Goal: Ask a question

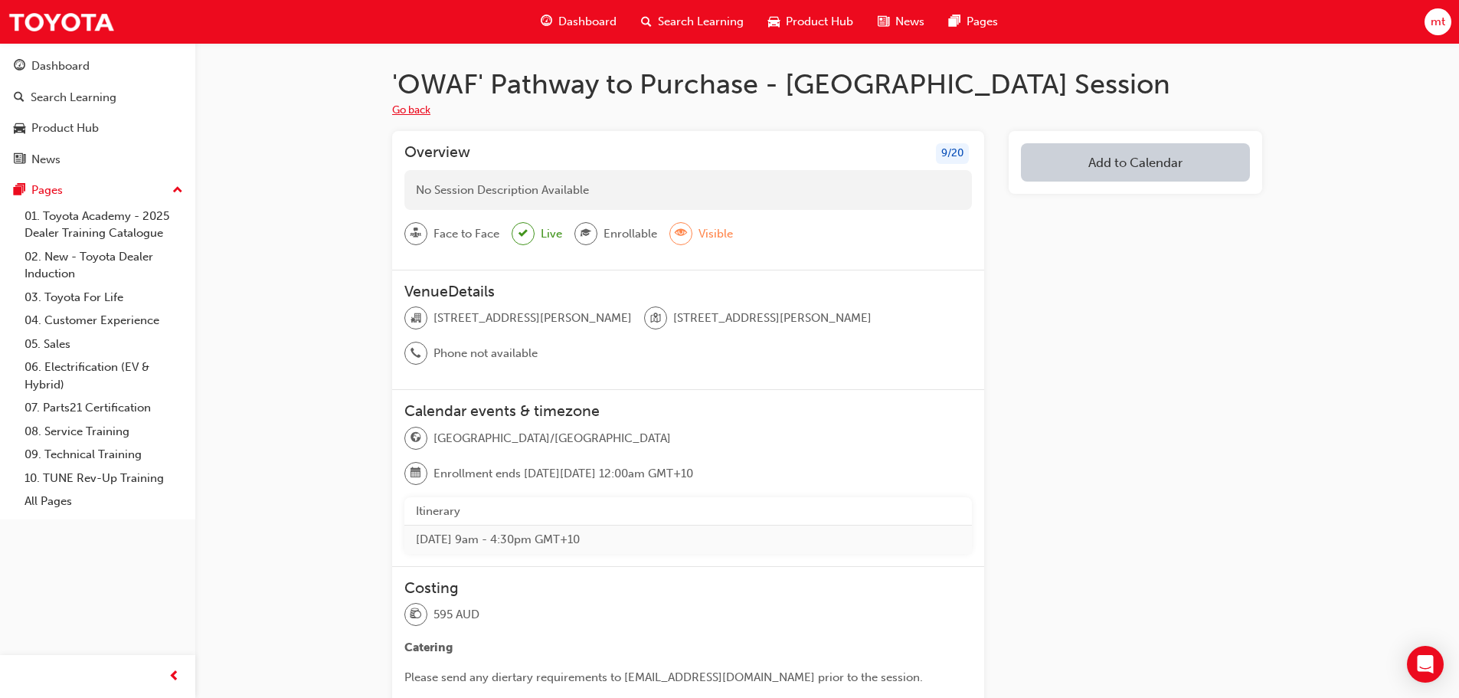
click at [420, 109] on button "Go back" at bounding box center [411, 111] width 38 height 18
click at [1416, 666] on icon "Open Intercom Messenger" at bounding box center [1426, 664] width 20 height 20
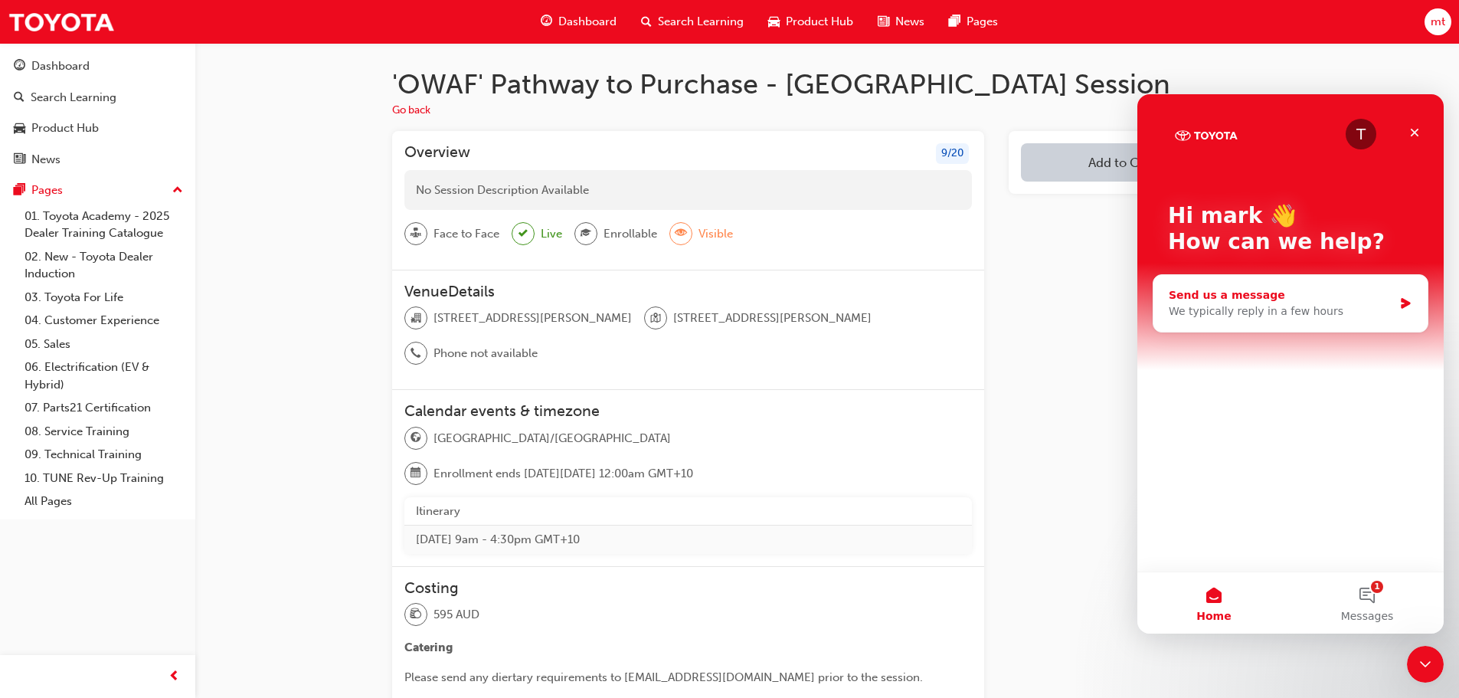
click at [1400, 299] on icon "Intercom messenger" at bounding box center [1405, 303] width 13 height 12
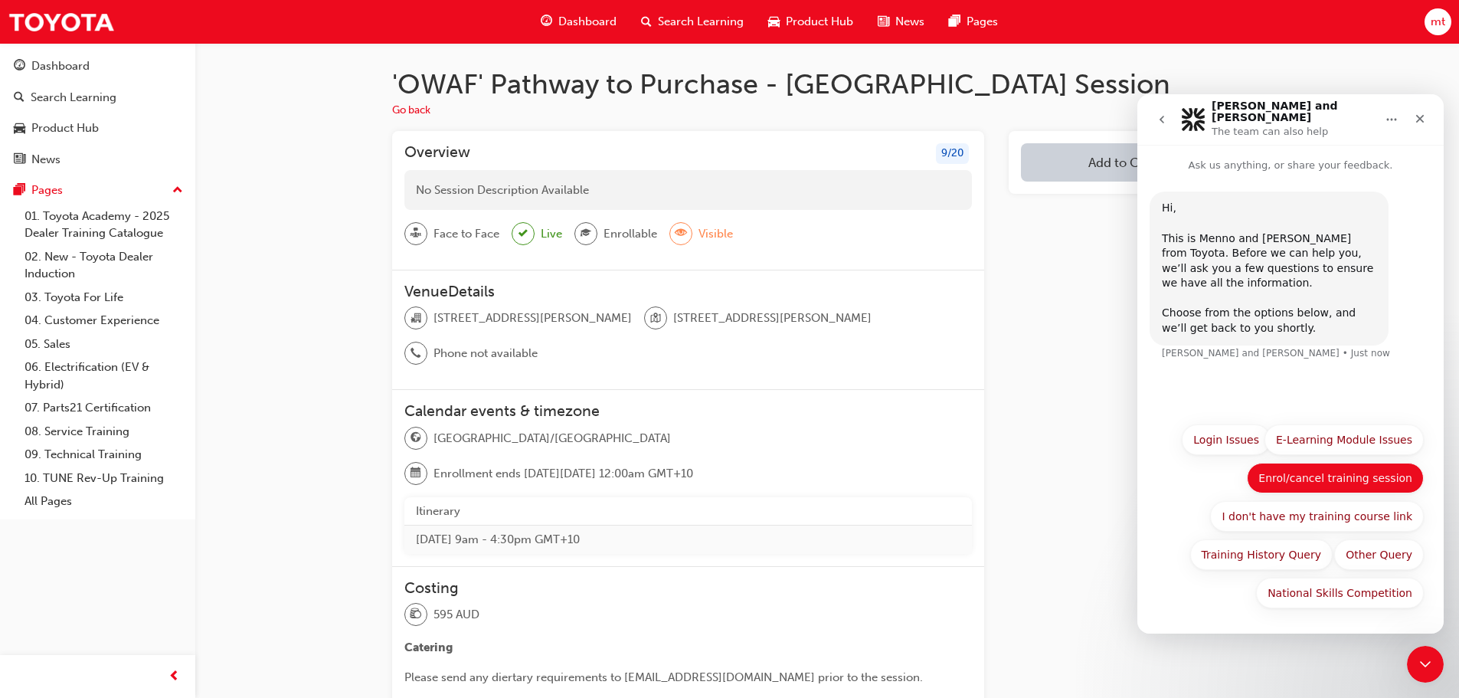
click at [1319, 476] on button "Enrol/cancel training session" at bounding box center [1335, 478] width 177 height 31
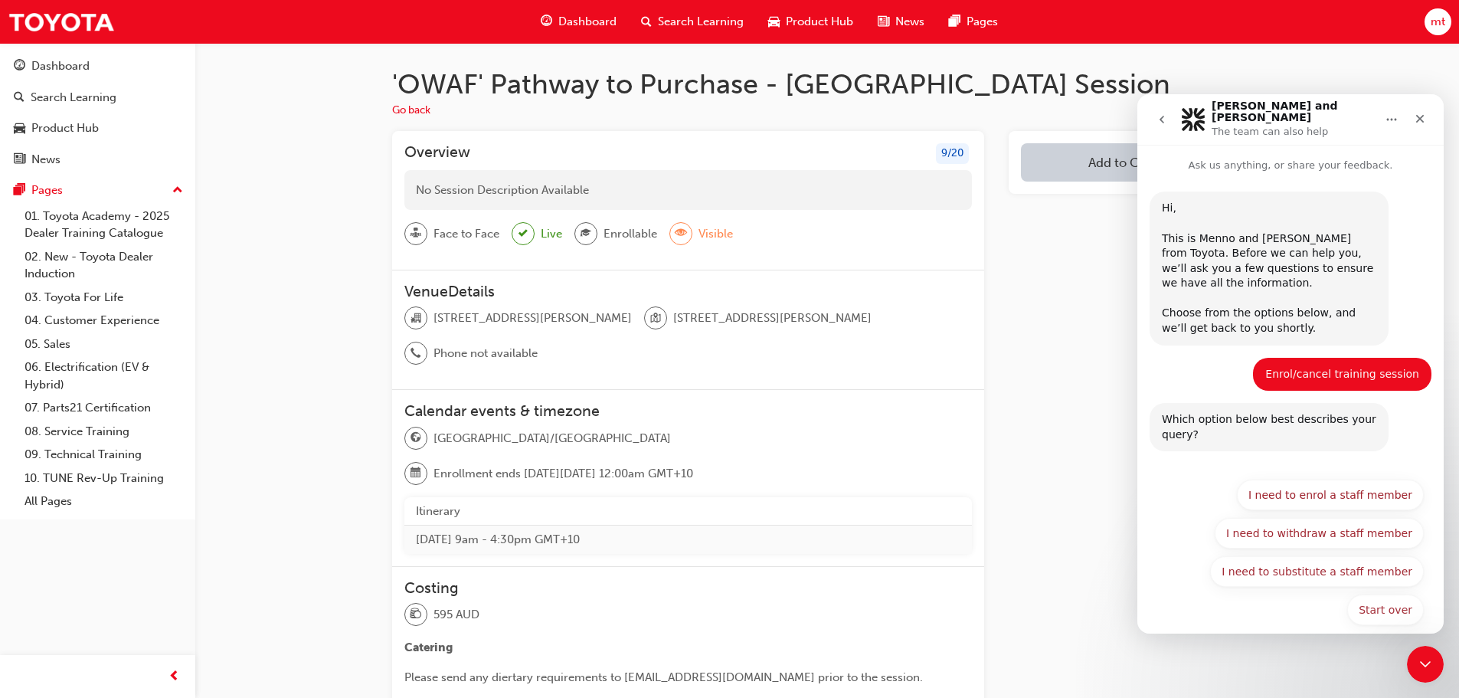
scroll to position [8, 0]
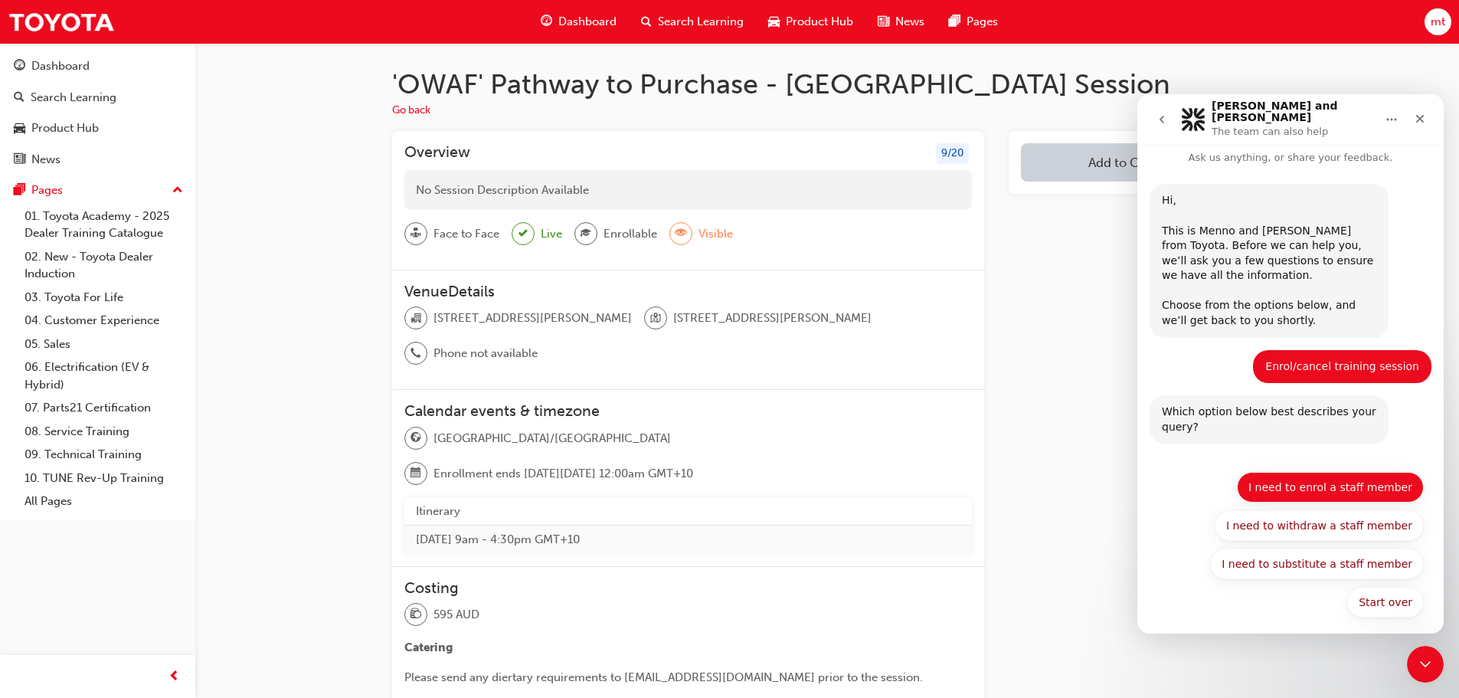
click at [1324, 473] on button "I need to enrol a staff member" at bounding box center [1330, 487] width 187 height 31
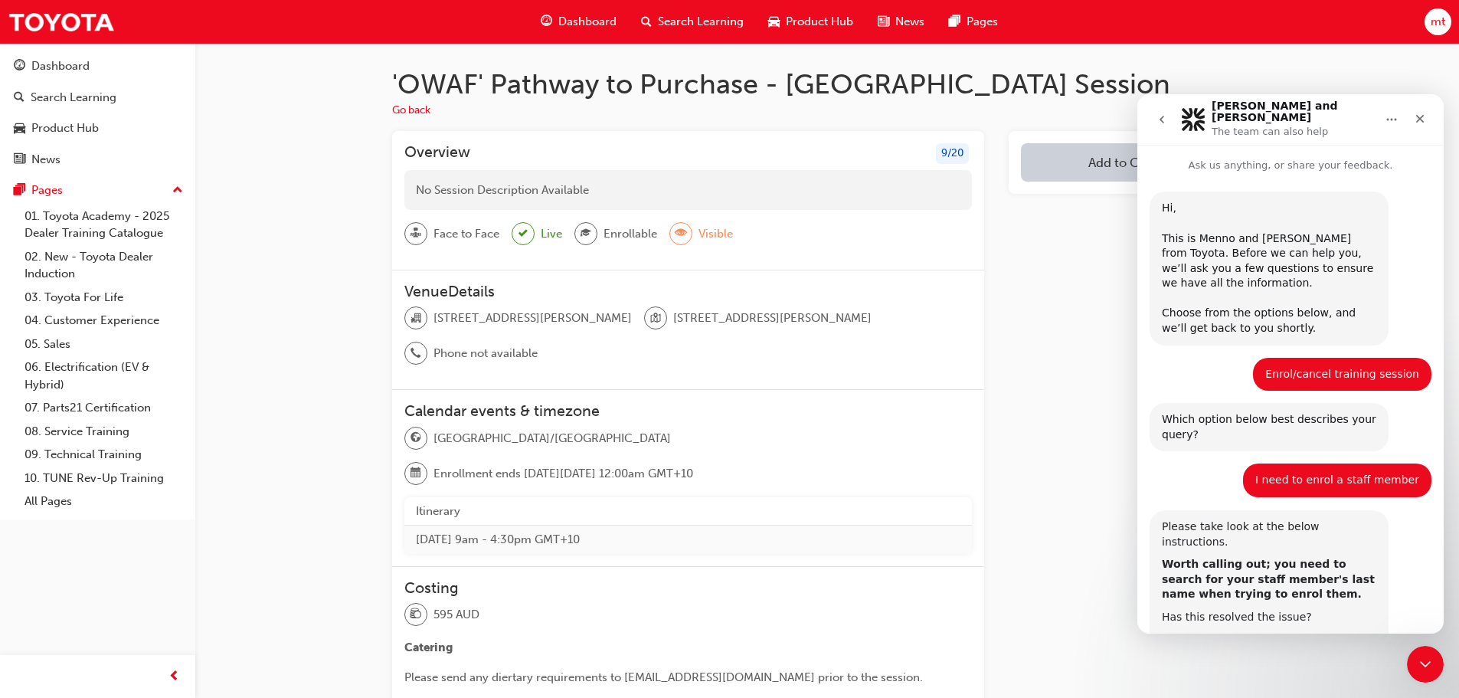
scroll to position [123, 0]
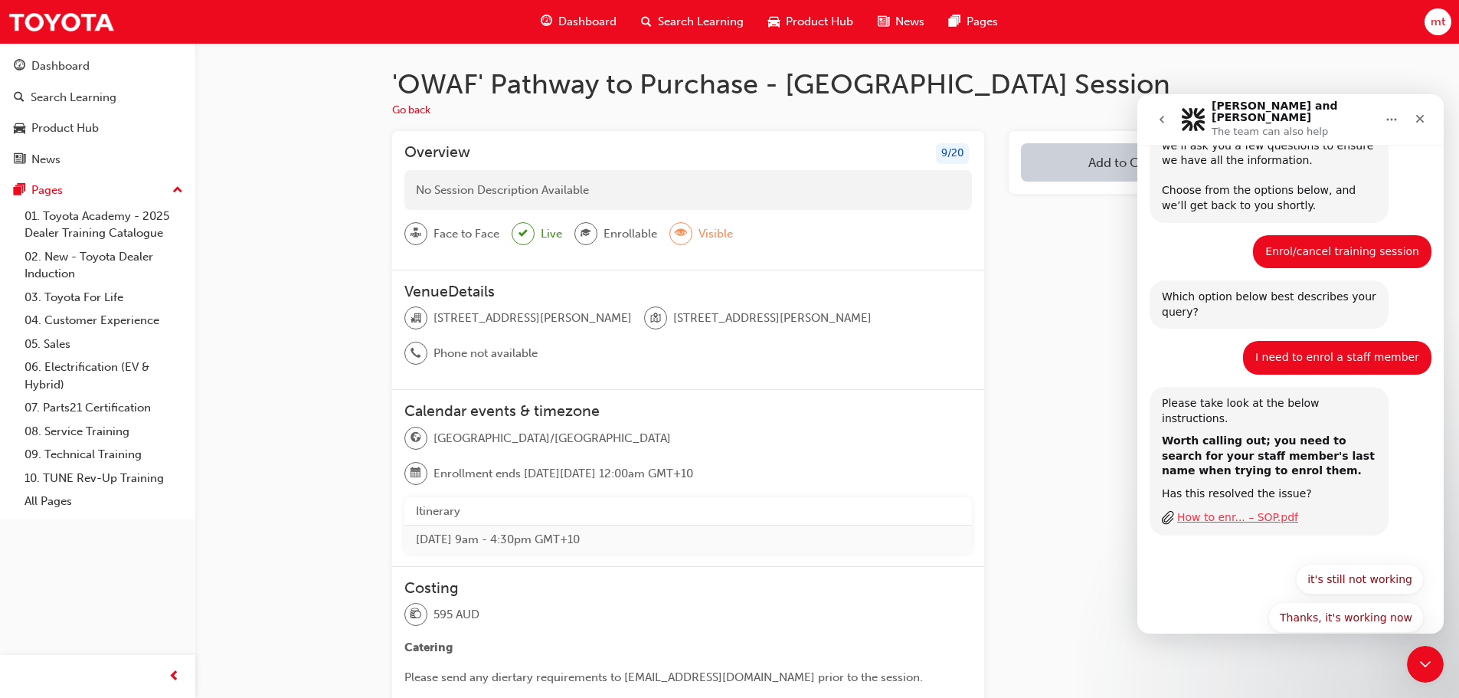
click at [1247, 509] on div "How to enr... – SOP.pdf" at bounding box center [1237, 517] width 121 height 16
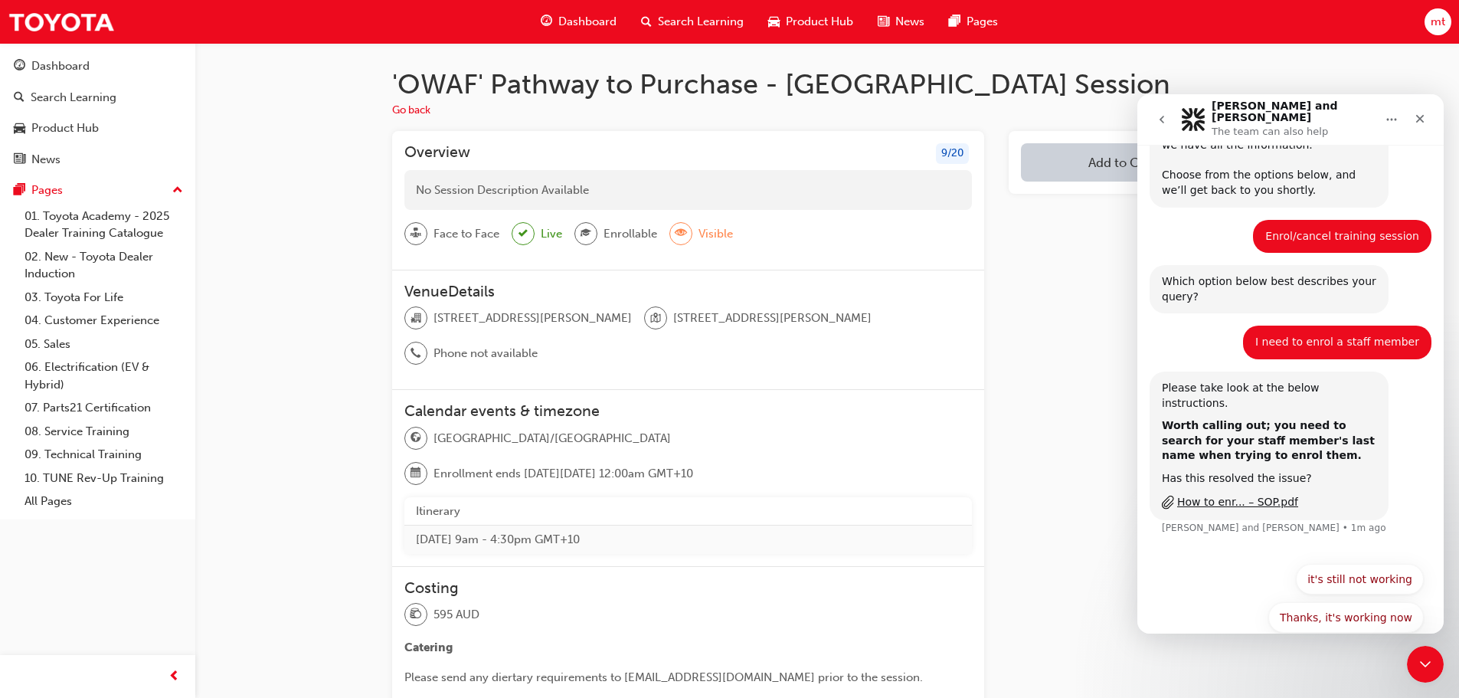
click at [1302, 230] on div "Enrol/cancel training session" at bounding box center [1342, 236] width 154 height 15
click at [1329, 229] on div "Enrol/cancel training session" at bounding box center [1342, 236] width 154 height 15
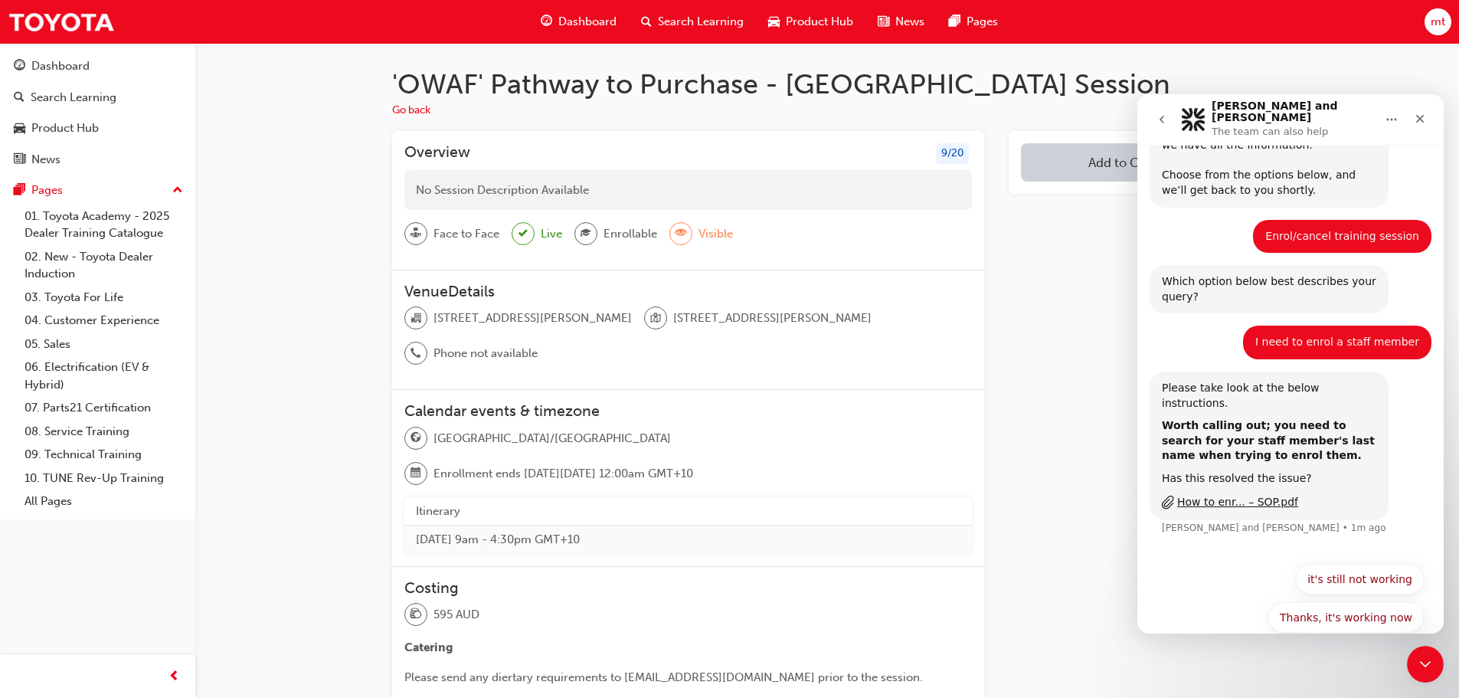
click at [1197, 227] on div "Enrol/cancel training session mark • 1m ago" at bounding box center [1291, 243] width 282 height 46
click at [1294, 231] on div "Enrol/cancel training session" at bounding box center [1342, 236] width 154 height 15
click at [1199, 235] on div "Enrol/cancel training session mark • 2m ago" at bounding box center [1291, 243] width 282 height 46
click at [1282, 229] on div "Enrol/cancel training session" at bounding box center [1342, 236] width 154 height 15
click at [1298, 335] on div "I need to enrol a staff member" at bounding box center [1337, 342] width 164 height 15
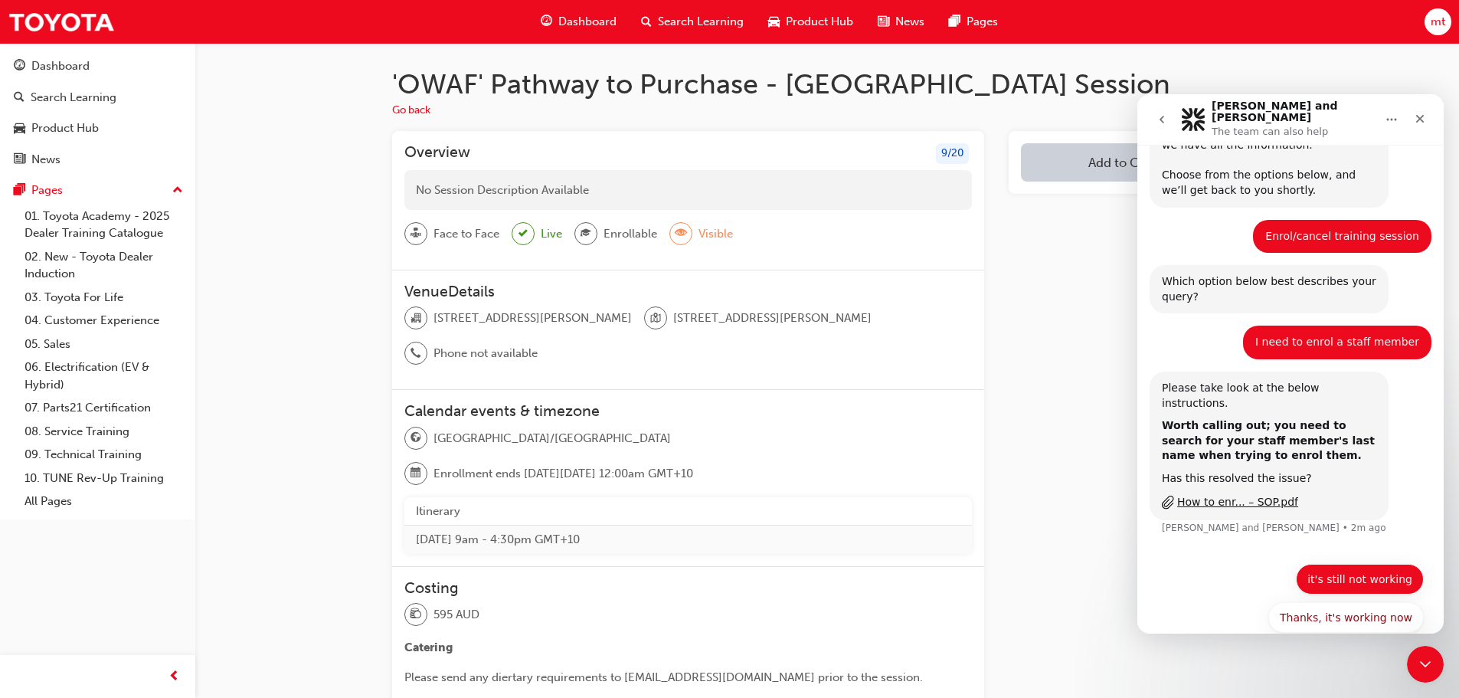
click at [1342, 564] on button "it's still not working" at bounding box center [1360, 579] width 128 height 31
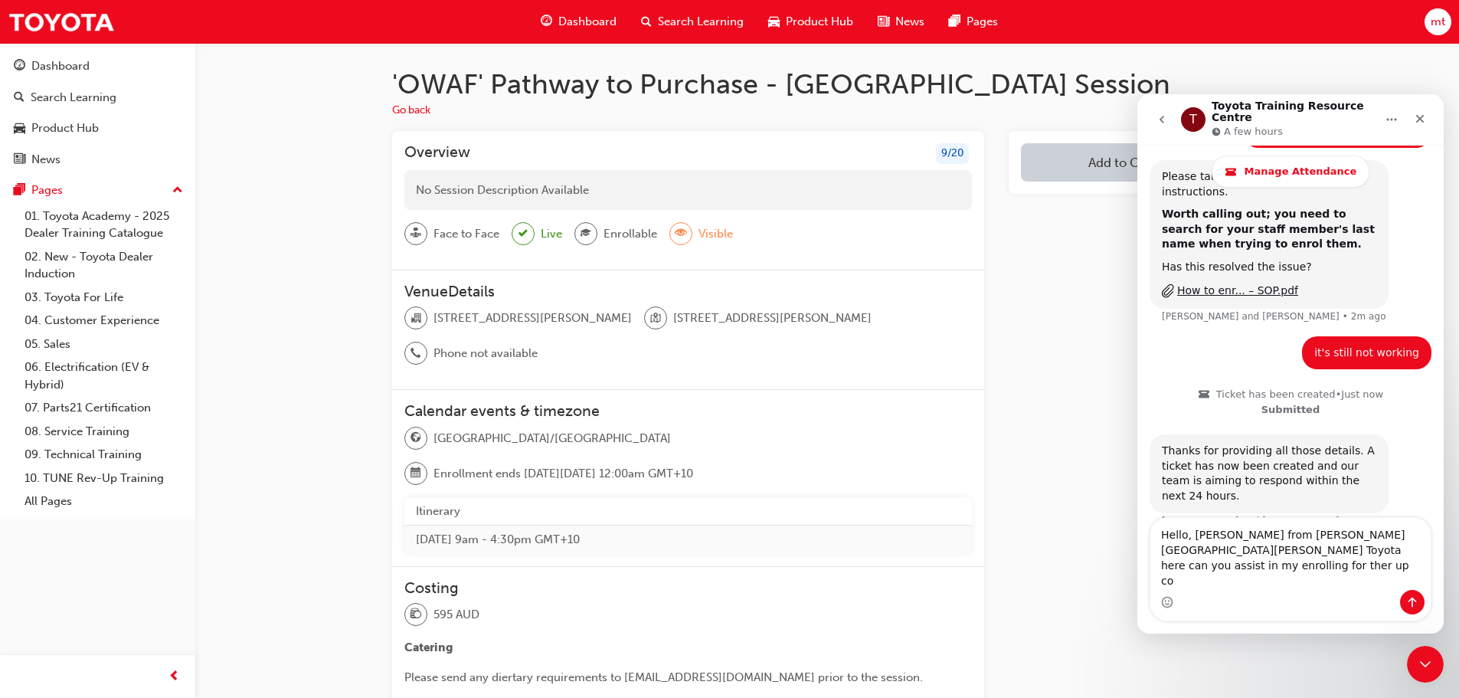
scroll to position [407, 0]
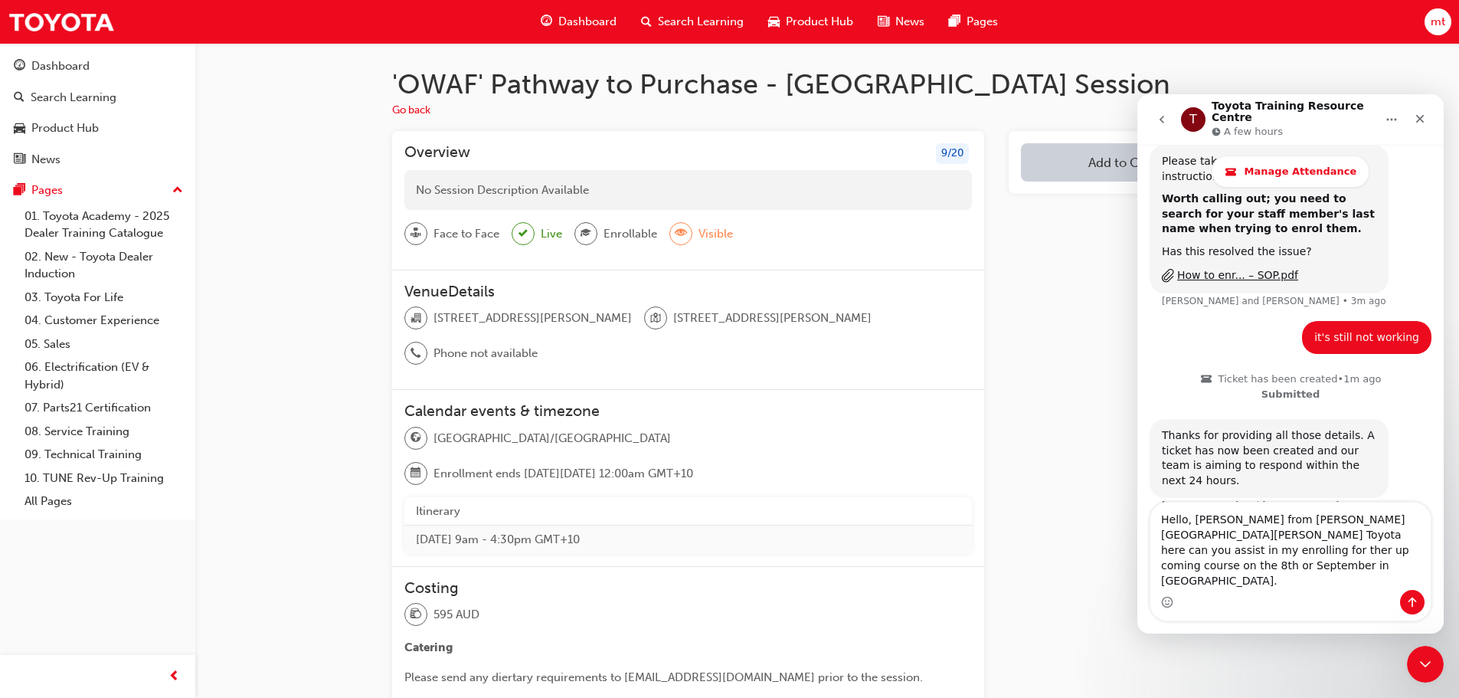
click at [1397, 563] on textarea "Hello, [PERSON_NAME] from [PERSON_NAME] [GEOGRAPHIC_DATA][PERSON_NAME] Toyota h…" at bounding box center [1290, 545] width 280 height 87
type textarea "Hello, [PERSON_NAME] from [PERSON_NAME] [GEOGRAPHIC_DATA][PERSON_NAME] Toyota h…"
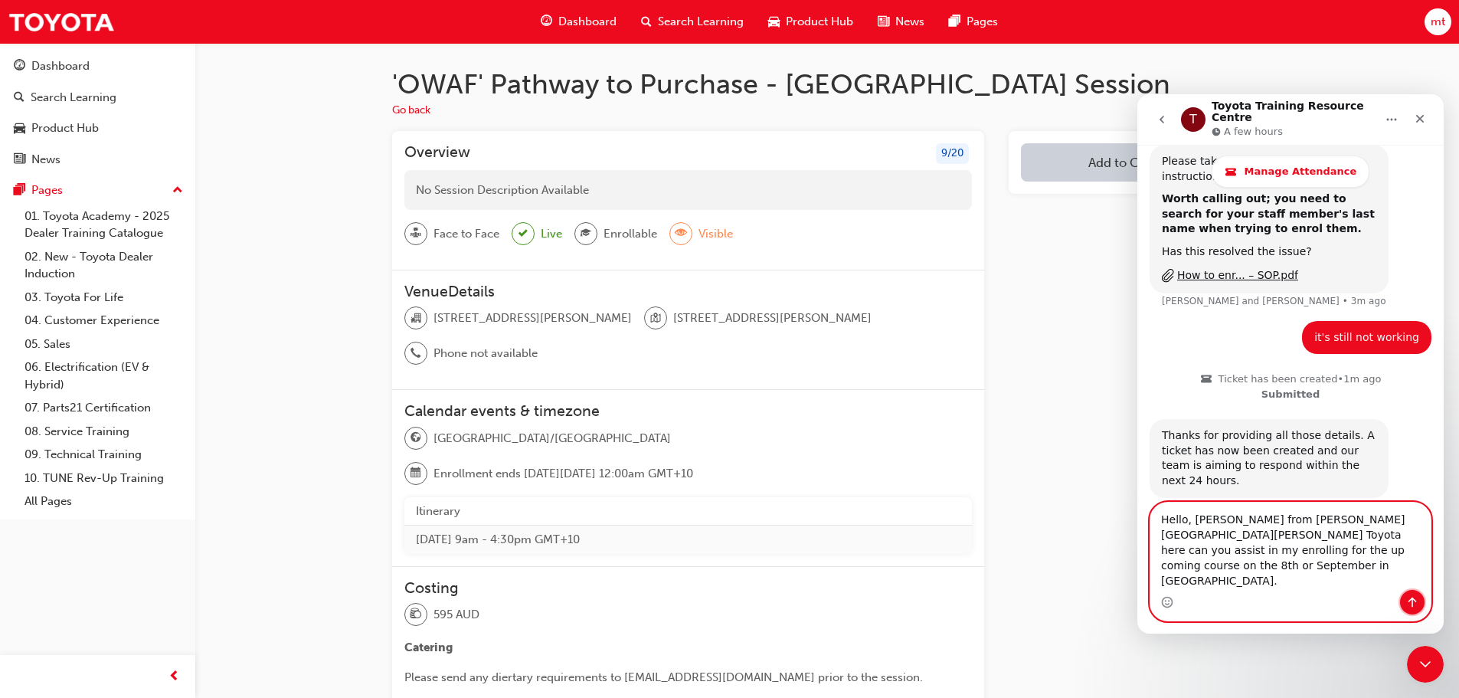
click at [1418, 607] on icon "Send a message…" at bounding box center [1412, 602] width 12 height 12
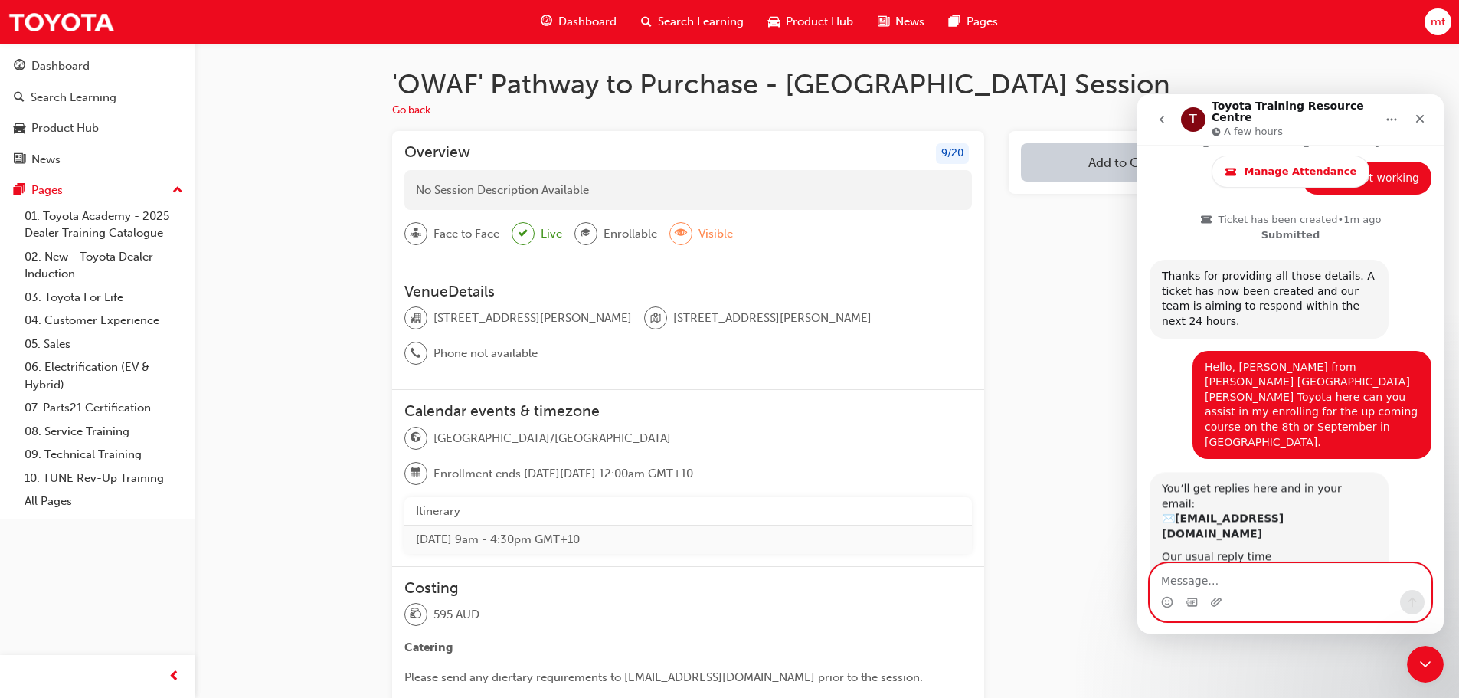
scroll to position [566, 0]
